Goal: Check status: Check status

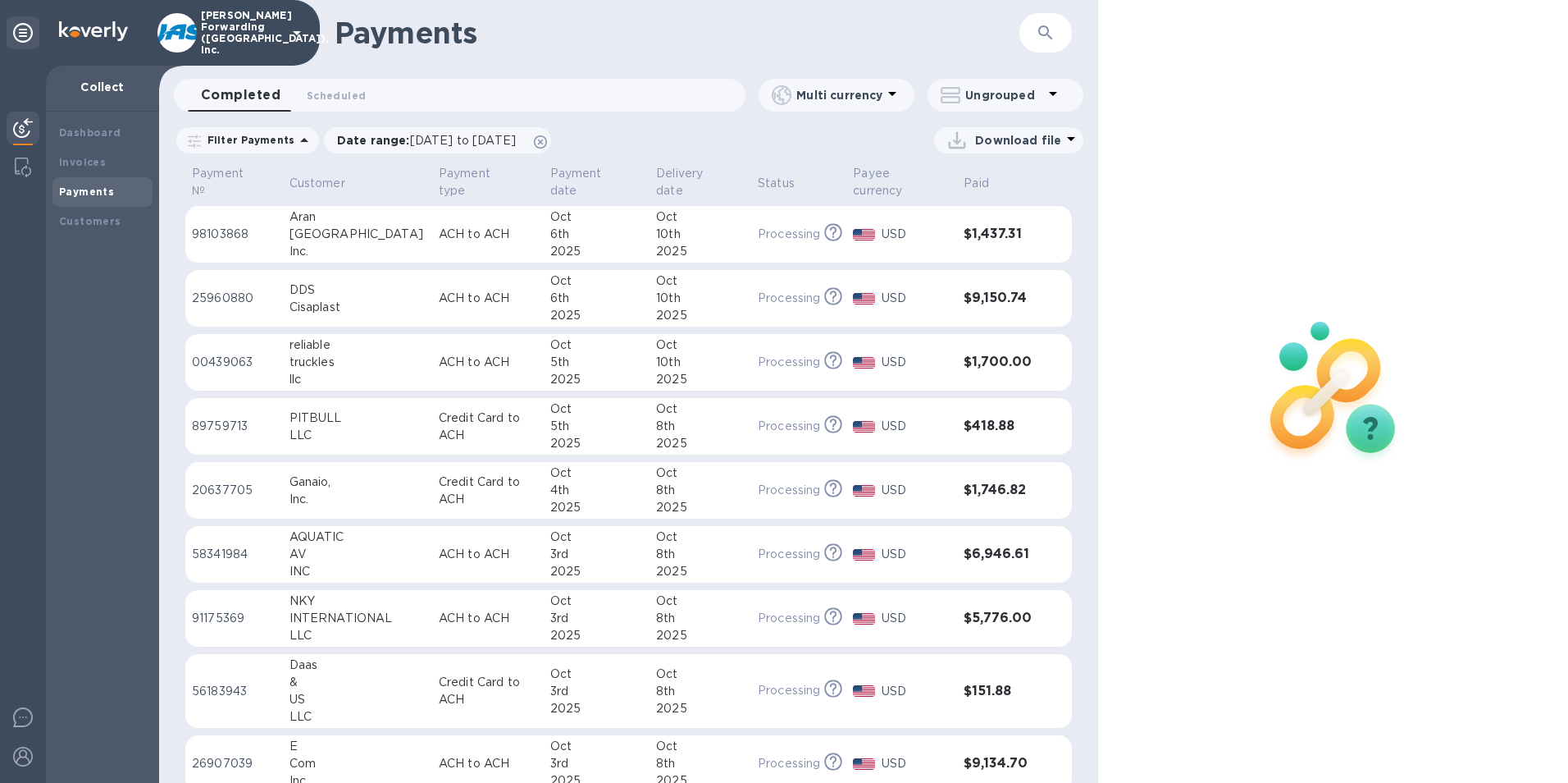
click at [1042, 35] on icon "button" at bounding box center [1045, 33] width 14 height 14
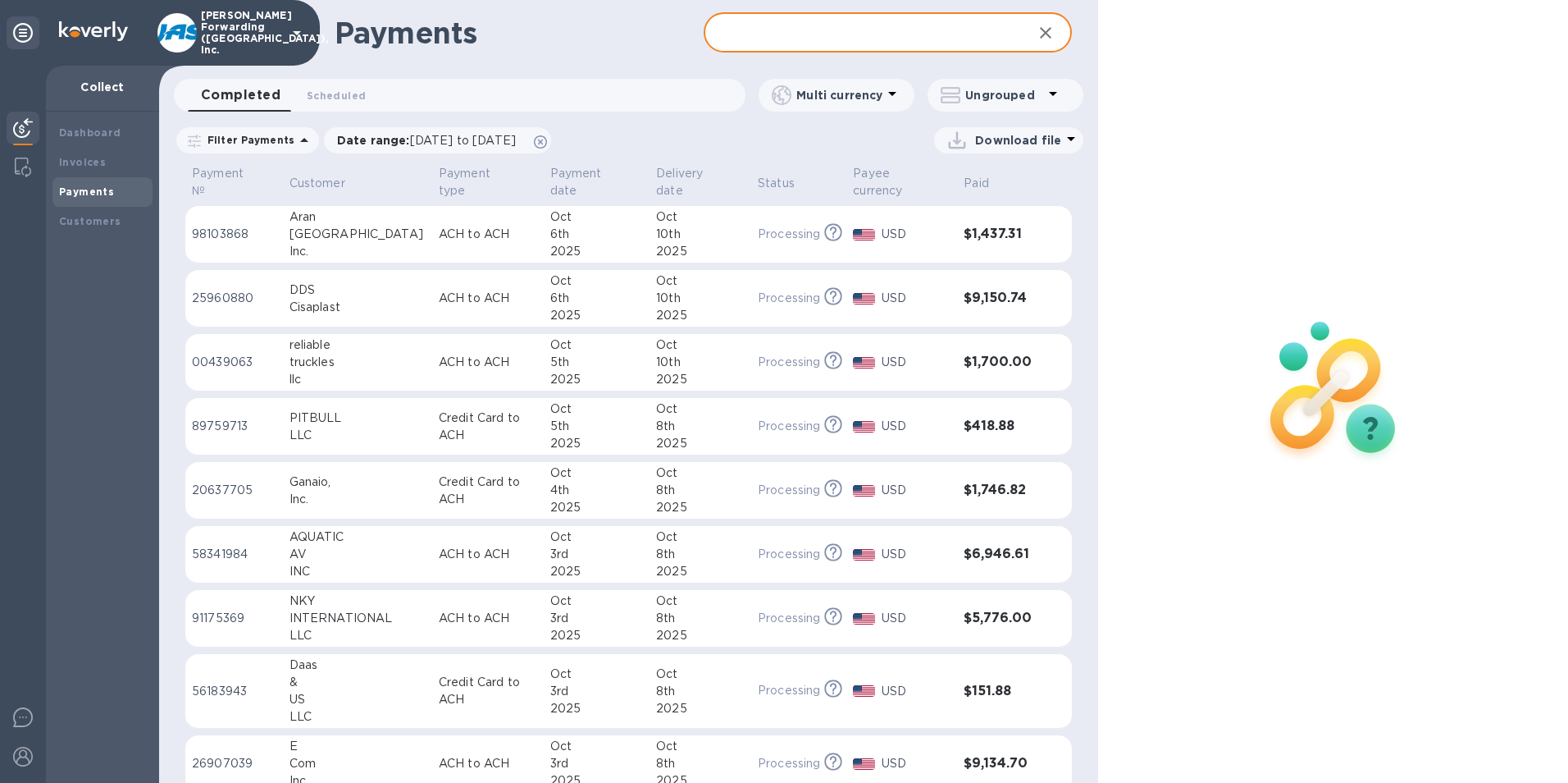
click at [822, 30] on input "text" at bounding box center [862, 33] width 317 height 40
type input "7500.00"
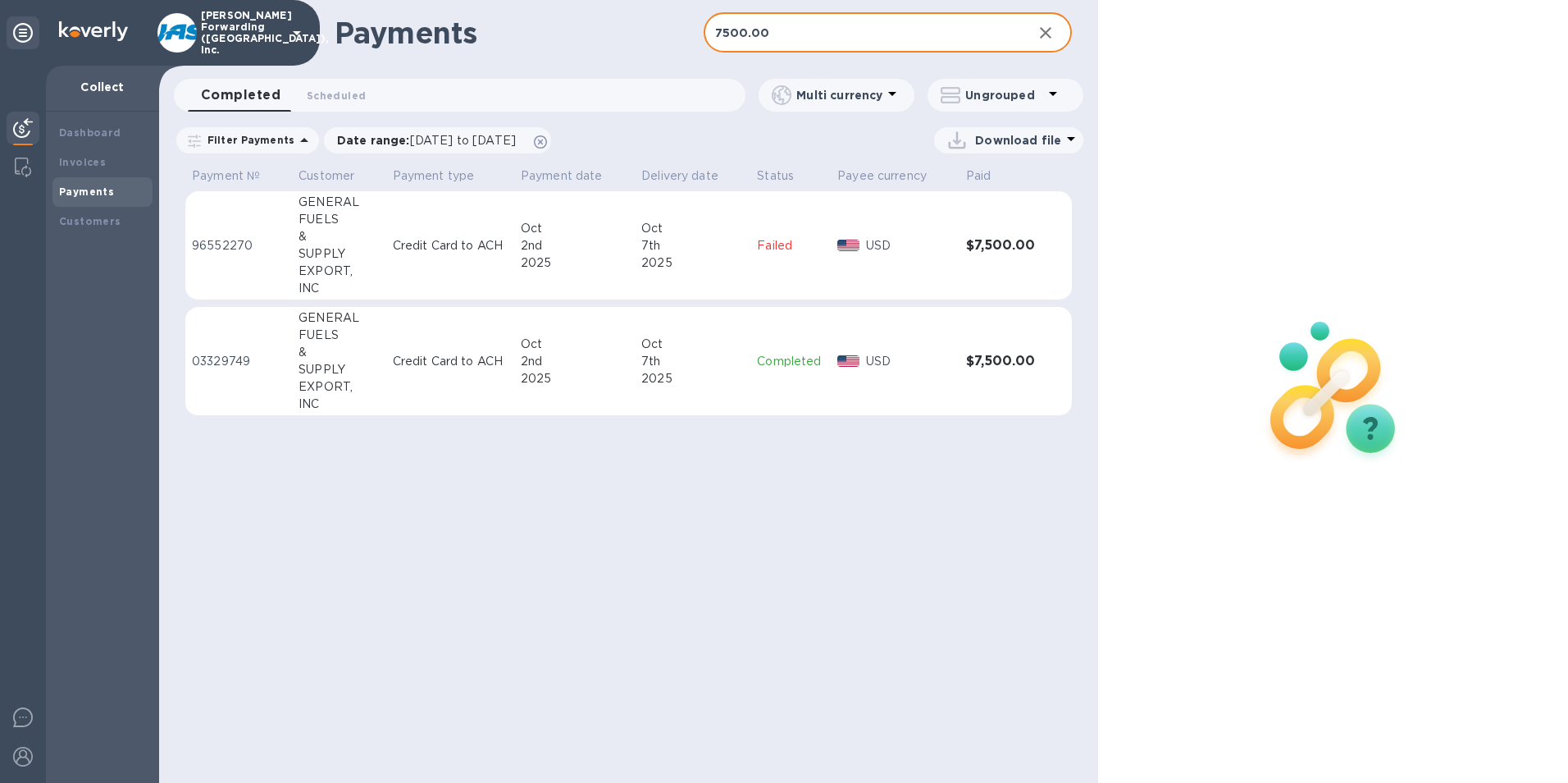
click at [816, 346] on td "Completed" at bounding box center [791, 361] width 81 height 109
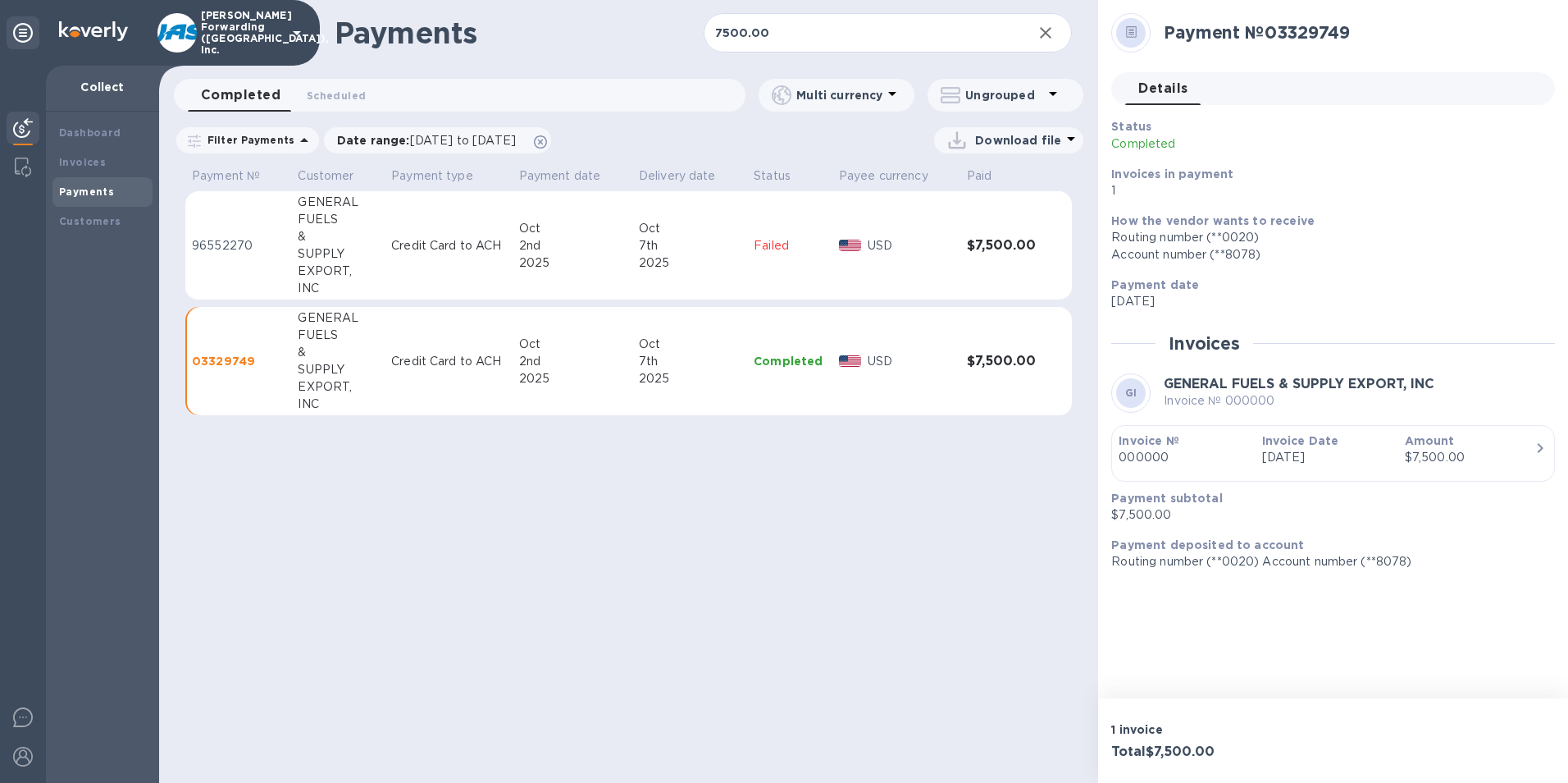
click at [1282, 445] on b "Invoice Date" at bounding box center [1301, 440] width 77 height 13
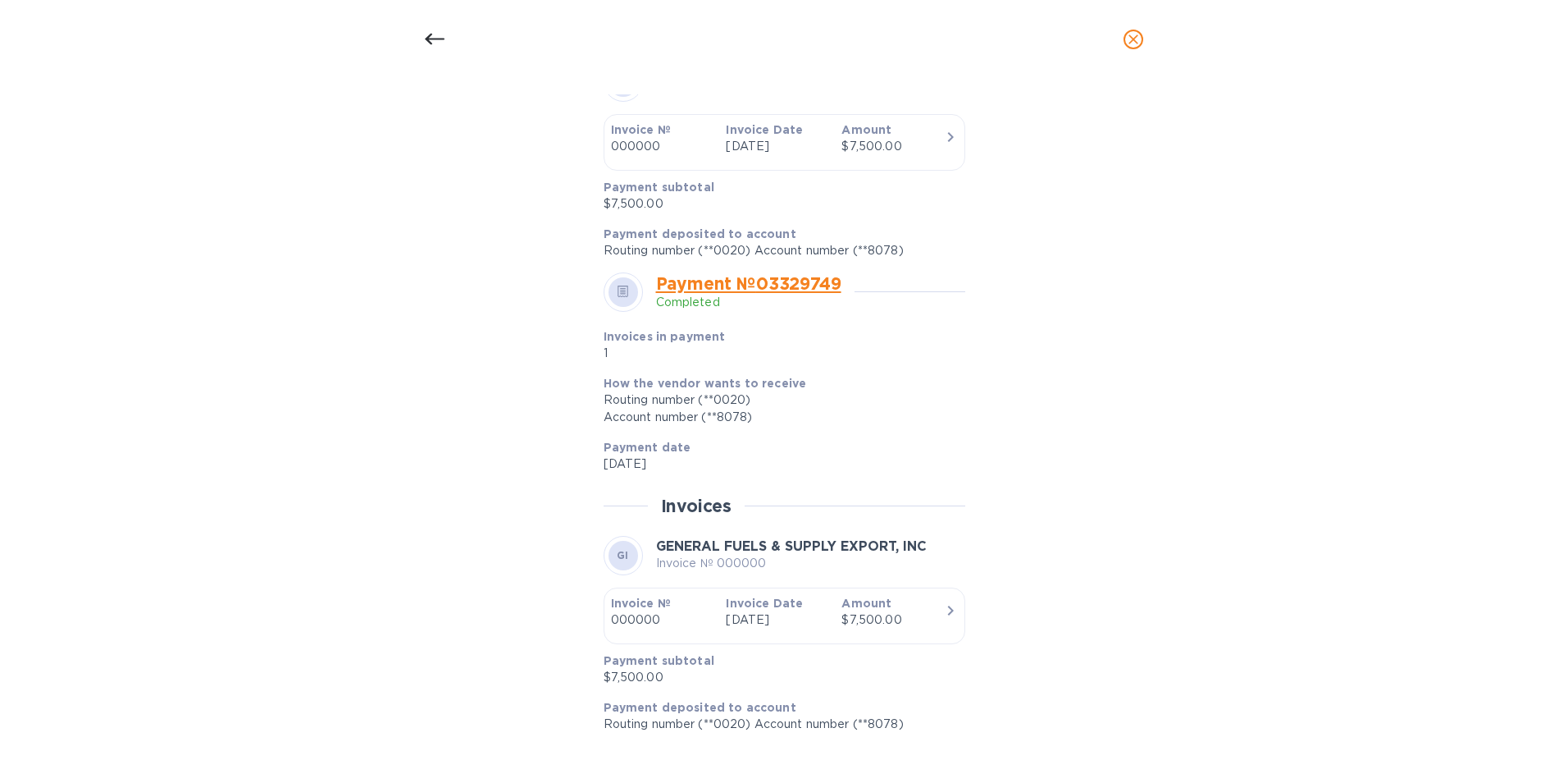
scroll to position [985, 0]
click at [437, 36] on icon at bounding box center [435, 39] width 20 height 20
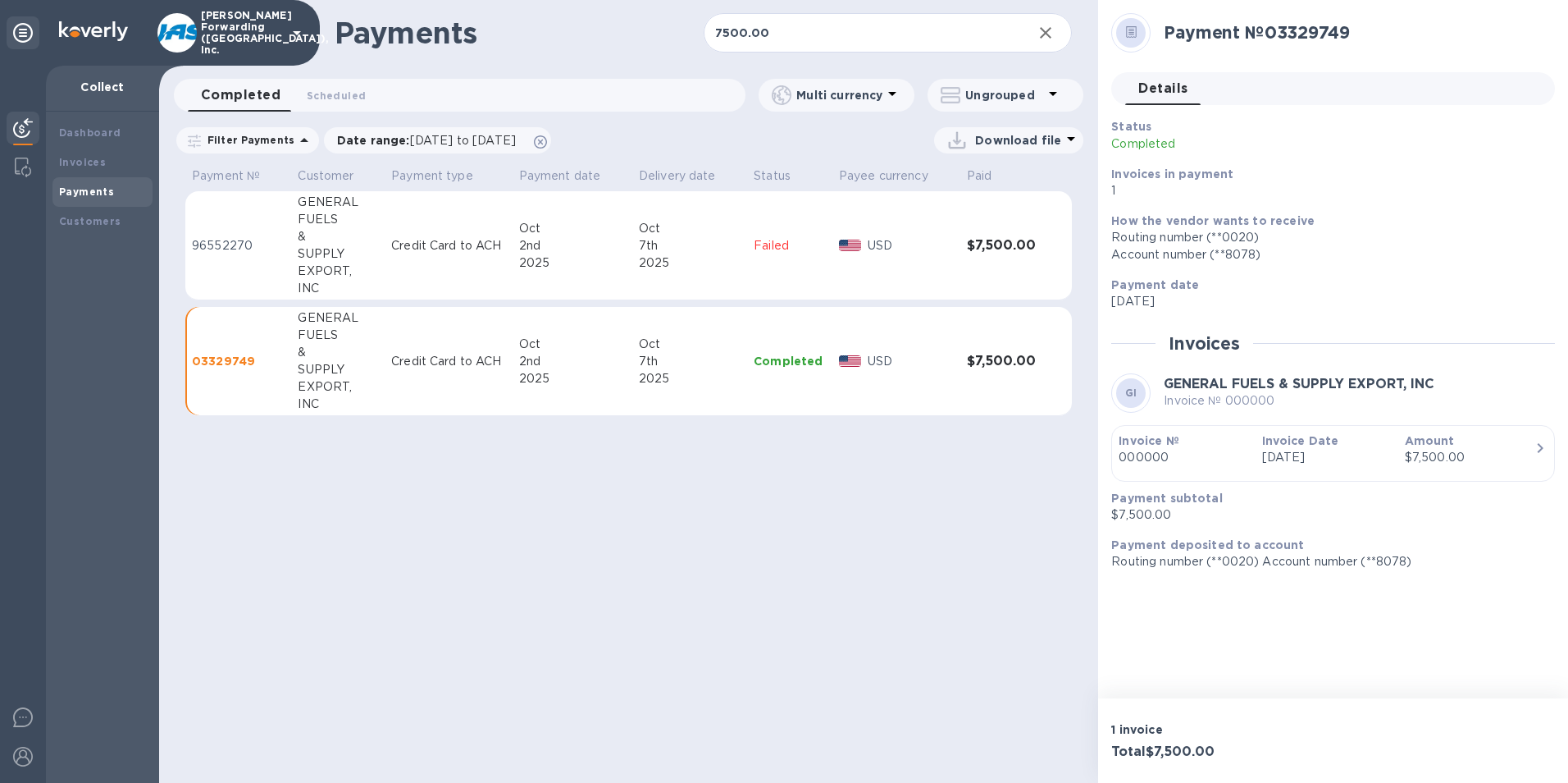
scroll to position [904, 0]
